Goal: Information Seeking & Learning: Learn about a topic

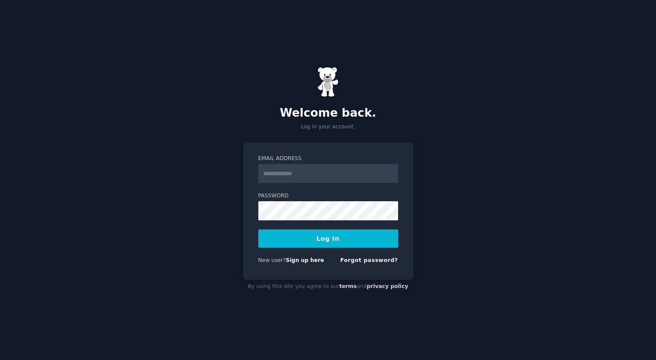
type input "**********"
click at [355, 236] on button "Log In" at bounding box center [328, 239] width 140 height 18
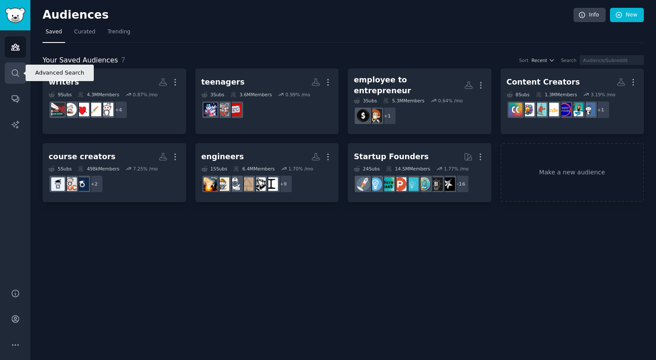
click at [18, 80] on link "Search" at bounding box center [15, 72] width 21 height 21
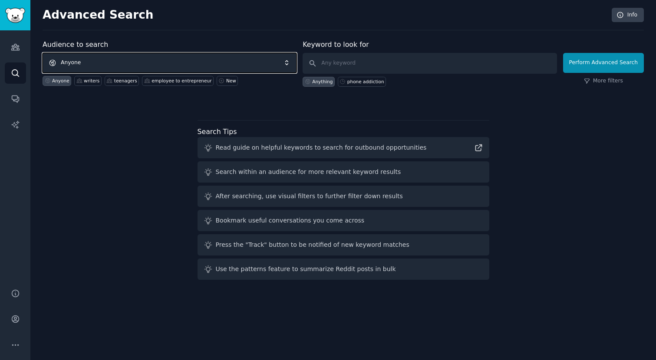
click at [92, 65] on span "Anyone" at bounding box center [170, 63] width 254 height 20
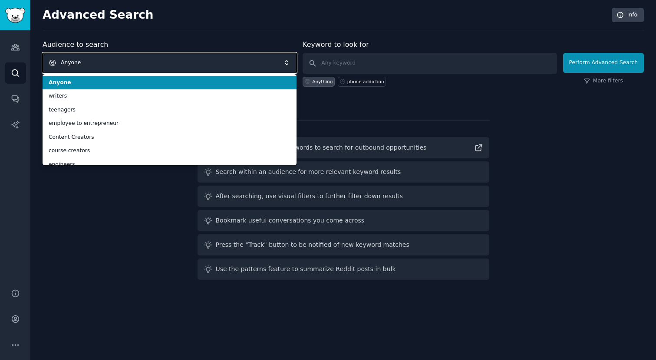
click at [92, 65] on span "Anyone" at bounding box center [170, 63] width 254 height 20
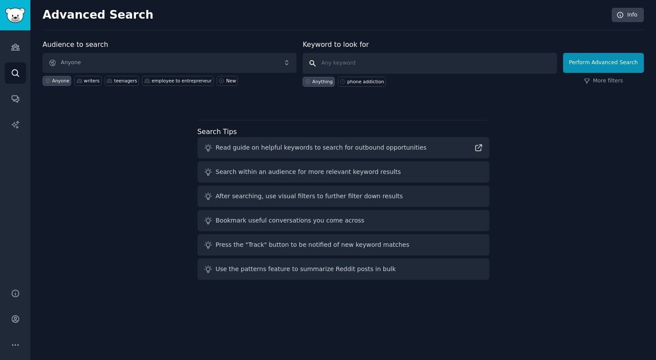
click at [375, 63] on input "text" at bounding box center [430, 63] width 254 height 21
type input "lazy"
click at [625, 59] on button "Perform Advanced Search" at bounding box center [603, 63] width 81 height 20
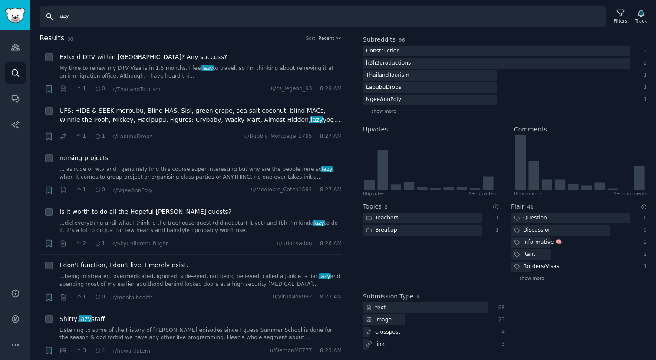
drag, startPoint x: 82, startPoint y: 16, endPoint x: 32, endPoint y: 16, distance: 49.9
click at [32, 16] on div "Search lazy Filters Track" at bounding box center [342, 13] width 625 height 27
click at [16, 72] on icon "Sidebar" at bounding box center [15, 73] width 9 height 9
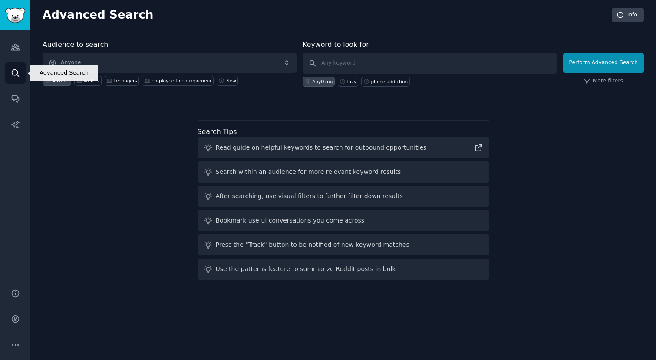
click at [10, 71] on link "Search" at bounding box center [15, 72] width 21 height 21
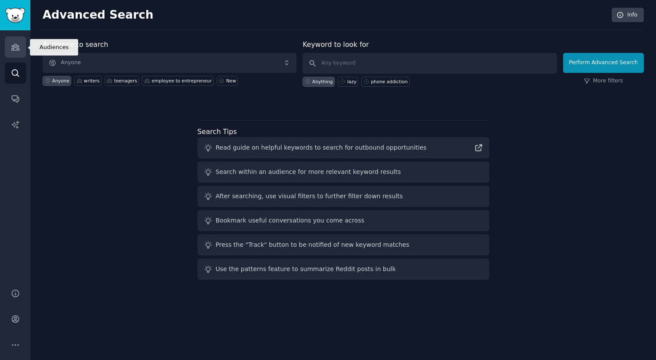
click at [18, 52] on link "Audiences" at bounding box center [15, 46] width 21 height 21
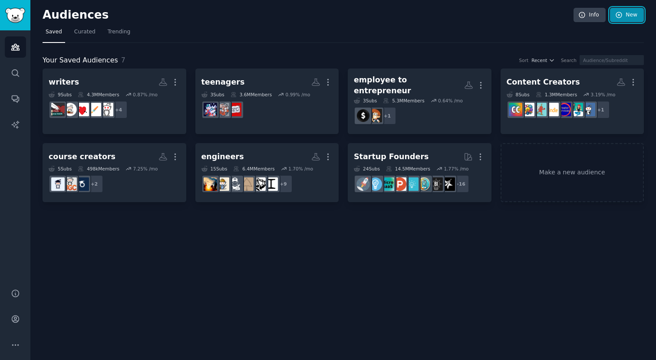
click at [622, 20] on link "New" at bounding box center [627, 15] width 34 height 15
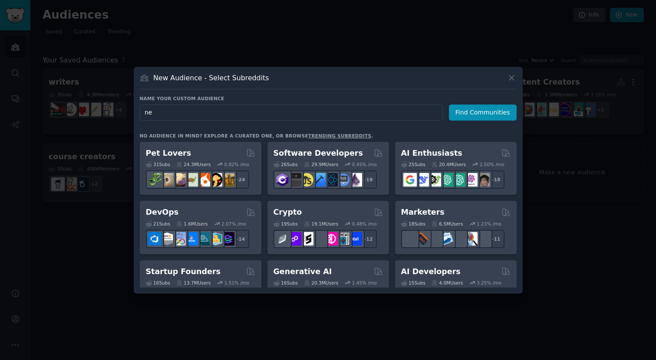
type input "n"
type input "creative"
click at [511, 75] on icon at bounding box center [511, 77] width 9 height 9
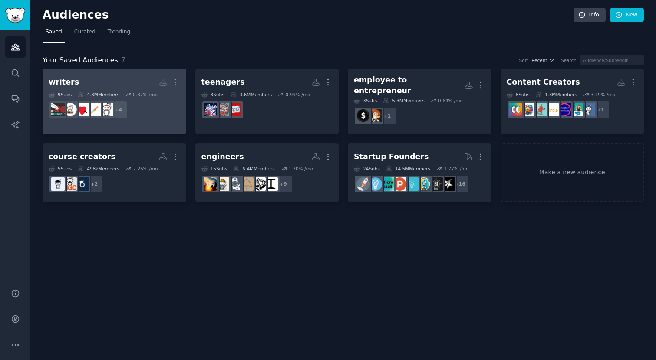
click at [121, 90] on div "writers Custom Audience More 9 Sub s 4.3M Members 0.87 % /mo + 4" at bounding box center [115, 98] width 132 height 47
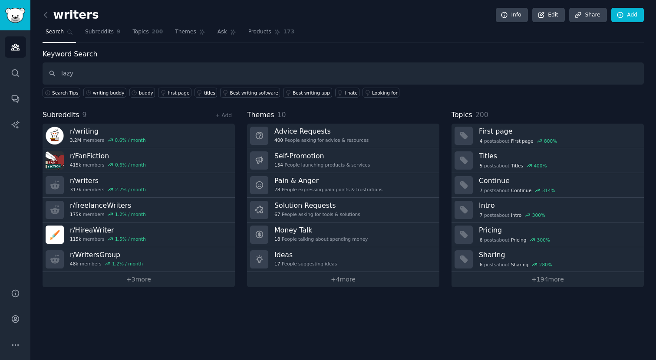
type input "lazy"
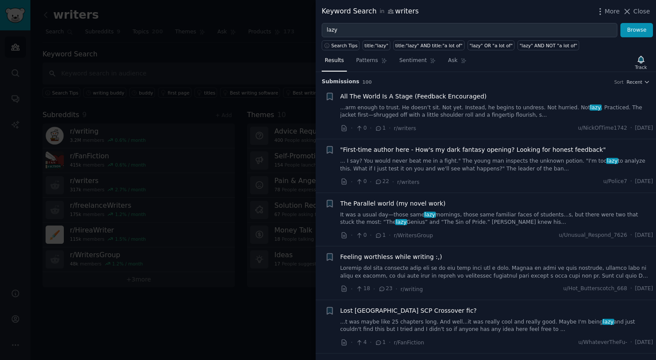
click at [240, 307] on div at bounding box center [328, 180] width 656 height 360
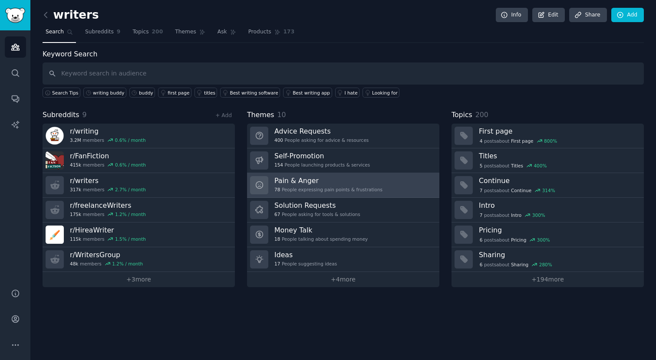
click at [316, 184] on h3 "Pain & Anger" at bounding box center [328, 180] width 108 height 9
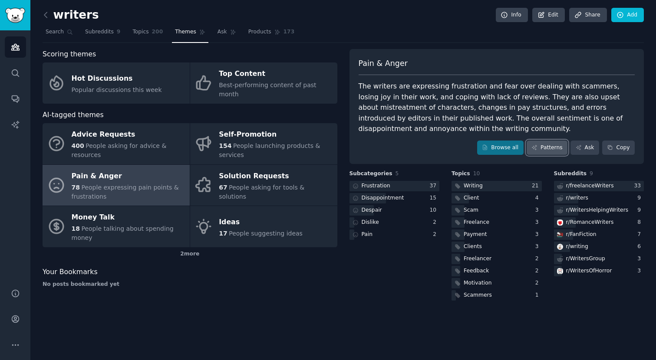
click at [561, 146] on link "Patterns" at bounding box center [546, 148] width 41 height 15
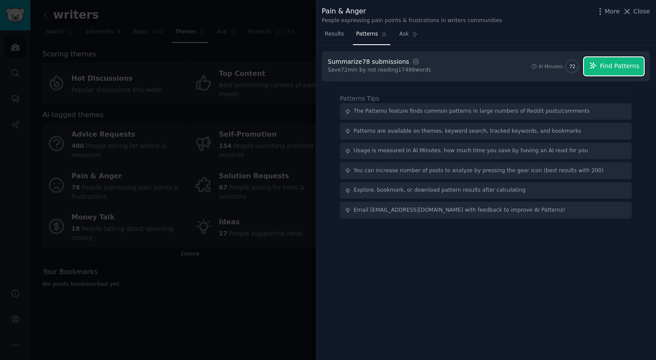
click at [594, 64] on icon "button" at bounding box center [593, 66] width 8 height 8
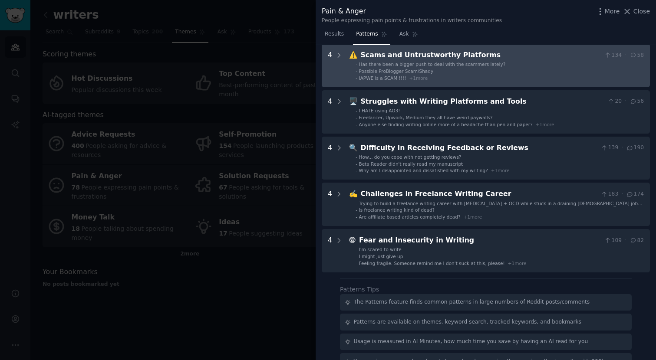
scroll to position [145, 0]
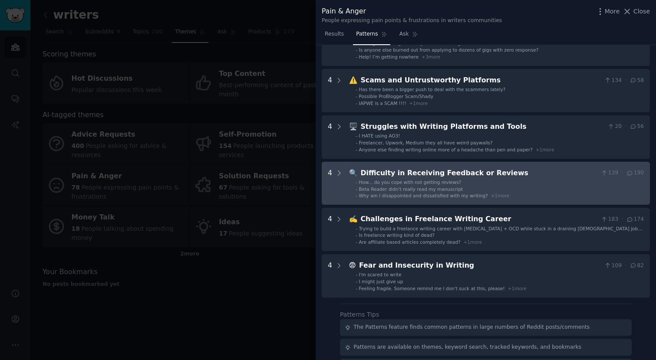
click at [485, 182] on li "- How... do you cope with not getting reviews?" at bounding box center [499, 182] width 288 height 6
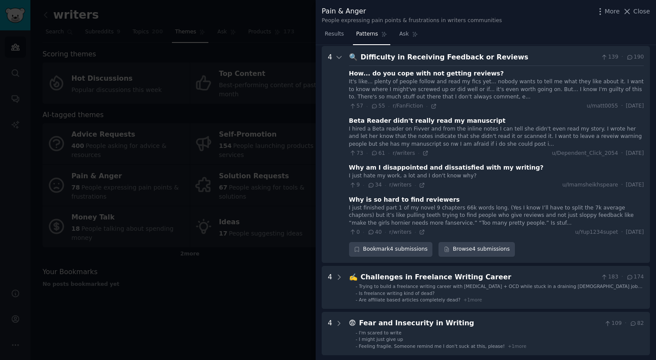
scroll to position [225, 0]
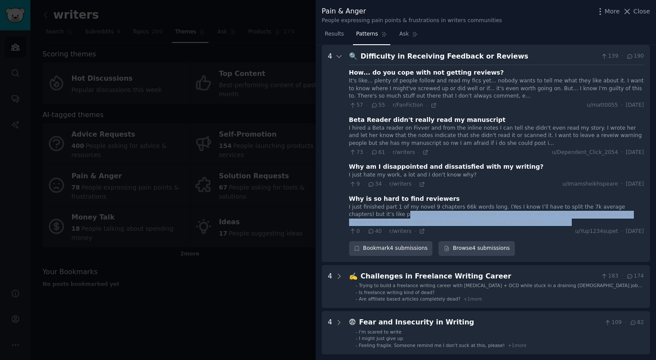
drag, startPoint x: 371, startPoint y: 215, endPoint x: 516, endPoint y: 224, distance: 145.2
click at [516, 224] on div "I just finished part 1 of my novel 9 chapters 66k words long. (Yes I know I’ll …" at bounding box center [496, 215] width 295 height 23
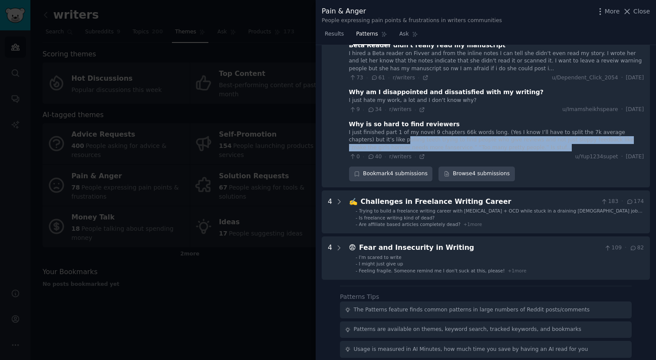
scroll to position [300, 0]
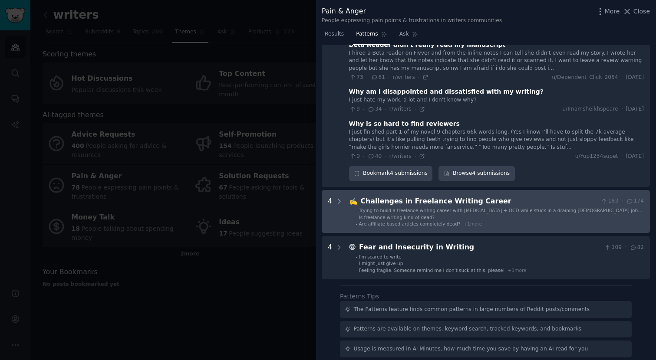
click at [447, 212] on span "Trying to build a freelance writing career with [MEDICAL_DATA] + OCD while stuc…" at bounding box center [500, 213] width 283 height 11
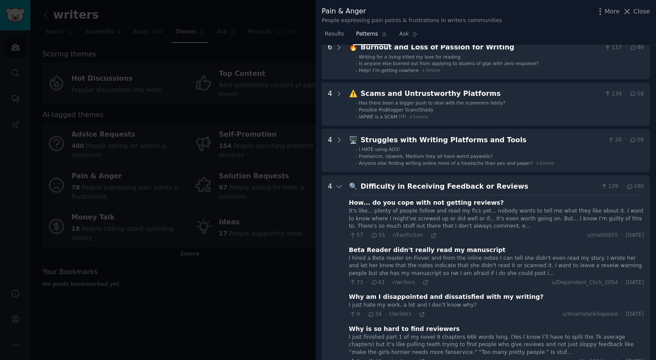
scroll to position [0, 0]
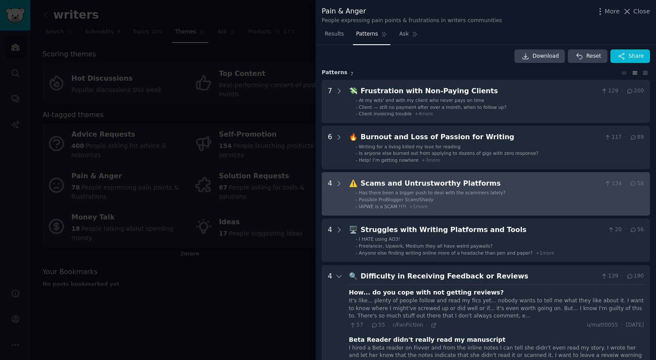
click at [411, 185] on div "Scams and Untrustworthy Platforms" at bounding box center [481, 183] width 240 height 11
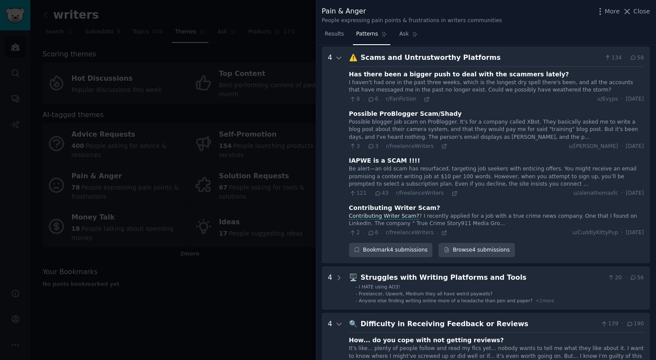
scroll to position [132, 0]
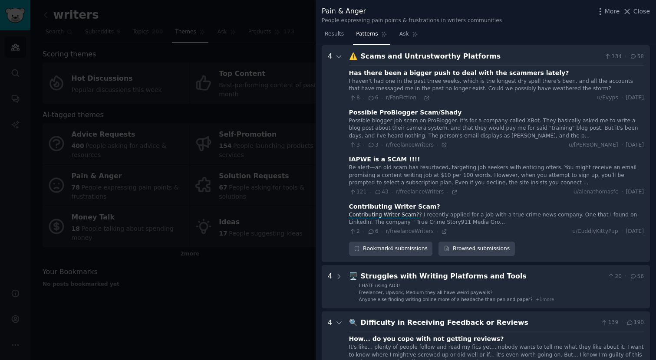
click at [382, 158] on div "IAPWE is a SCAM !!!!" at bounding box center [384, 159] width 71 height 9
click at [451, 192] on icon at bounding box center [454, 192] width 6 height 6
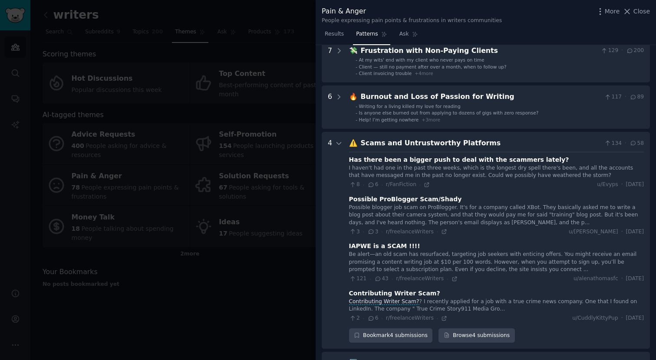
scroll to position [26, 0]
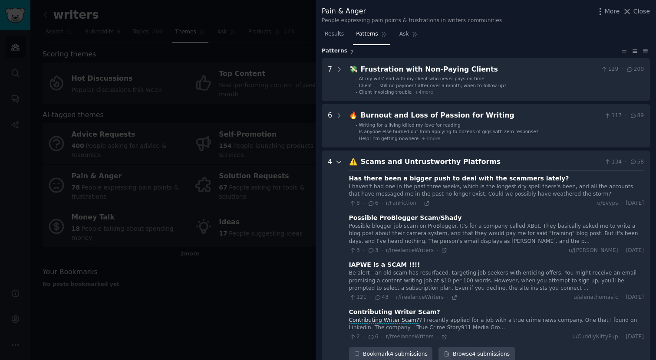
click at [339, 164] on icon at bounding box center [339, 162] width 8 height 8
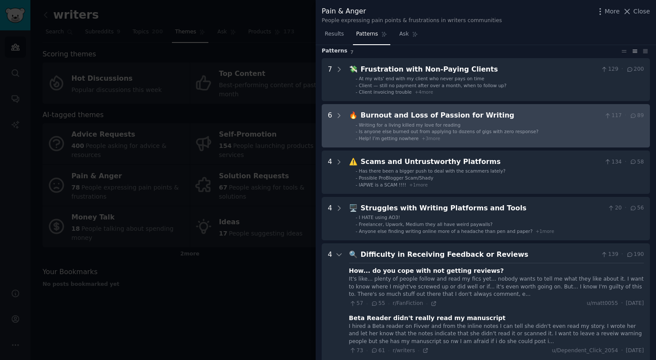
click at [386, 115] on div "Burnout and Loss of Passion for Writing" at bounding box center [481, 115] width 240 height 11
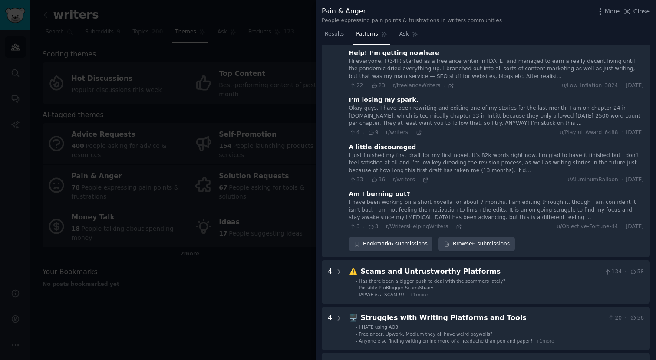
scroll to position [196, 0]
